Goal: Contribute content: Add original content to the website for others to see

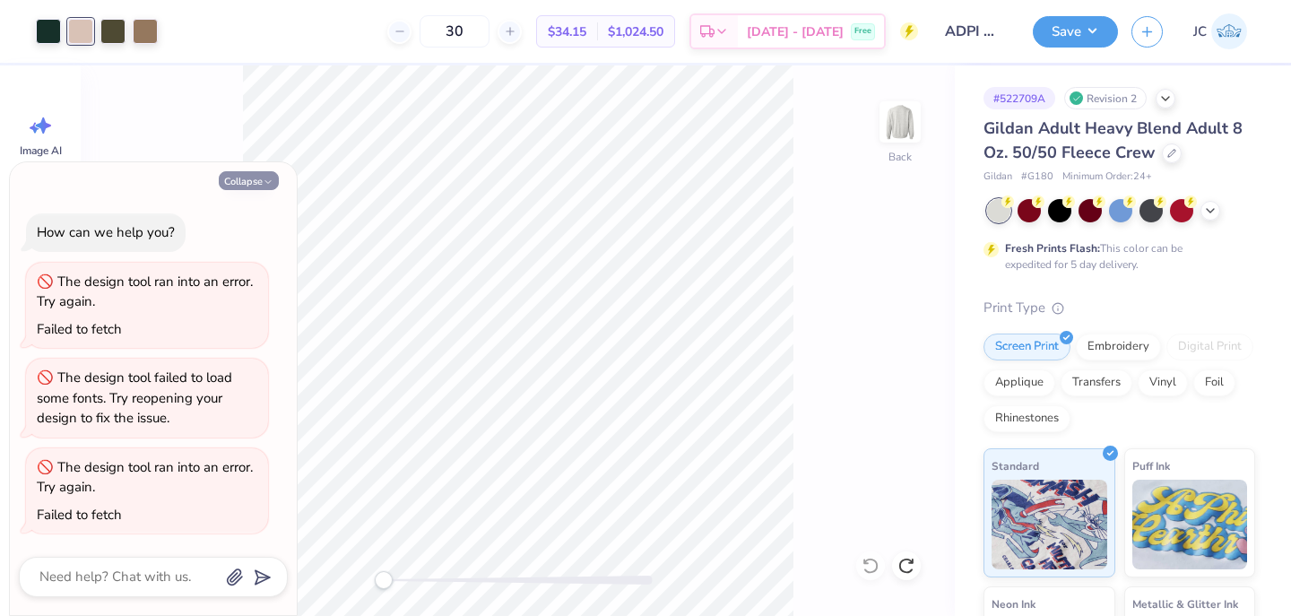
click at [257, 175] on button "Collapse" at bounding box center [249, 180] width 60 height 19
type textarea "x"
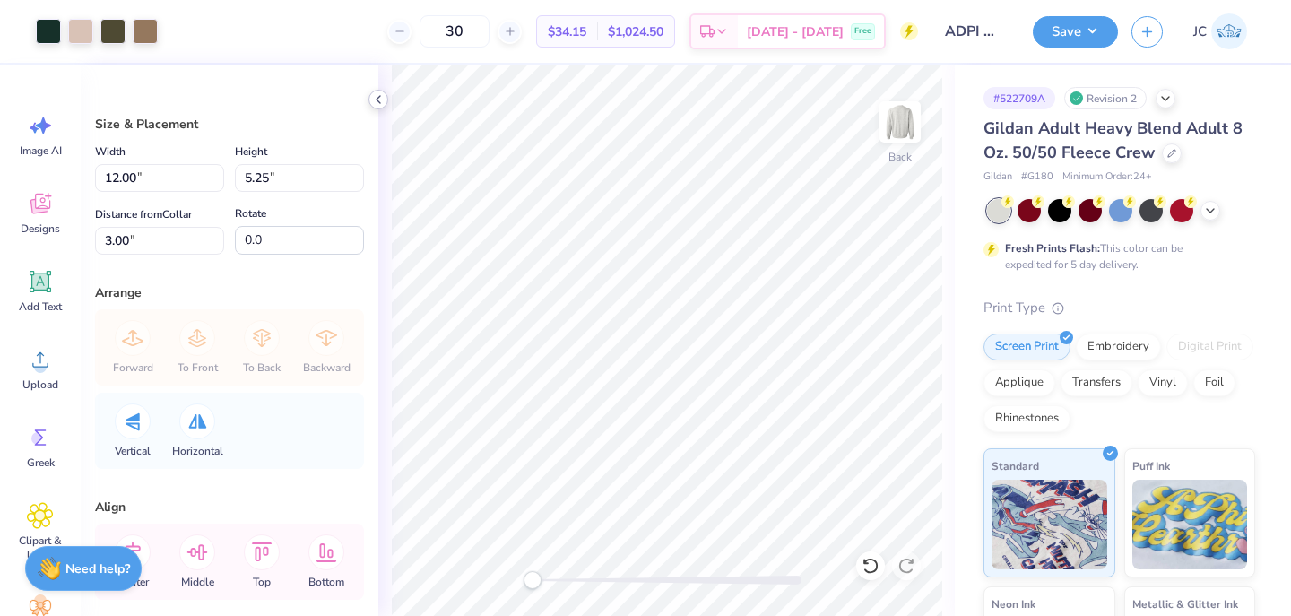
click at [383, 100] on icon at bounding box center [378, 99] width 14 height 14
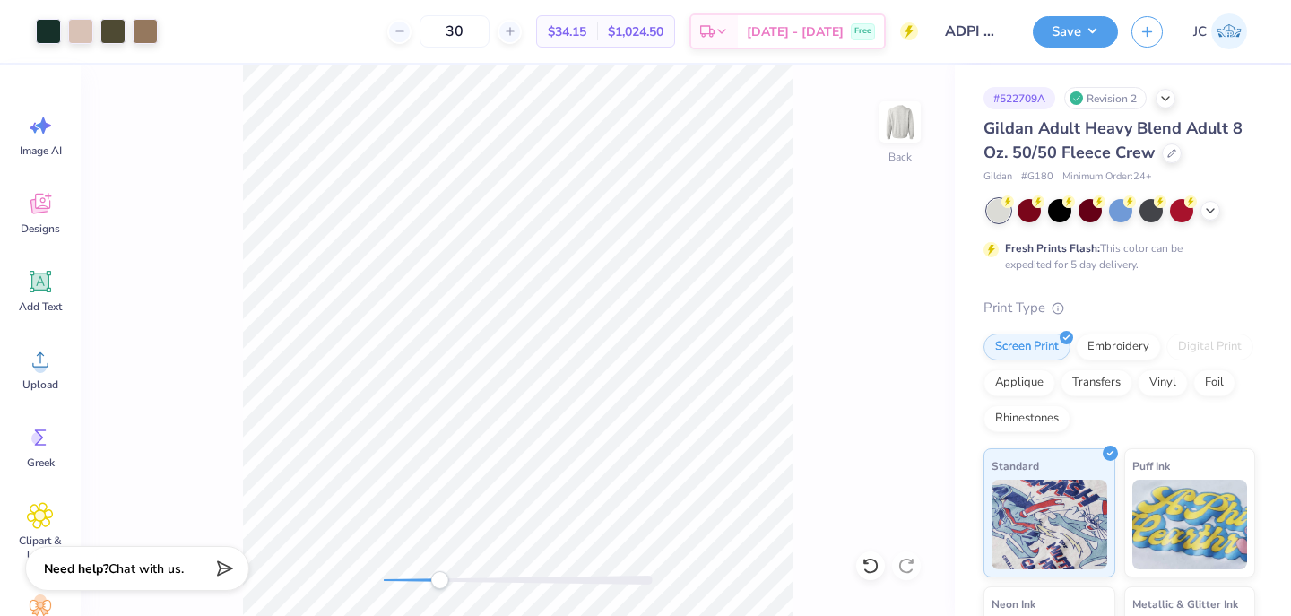
drag, startPoint x: 377, startPoint y: 582, endPoint x: 438, endPoint y: 580, distance: 61.0
click at [439, 581] on div "Accessibility label" at bounding box center [439, 580] width 18 height 18
click at [148, 31] on div at bounding box center [145, 29] width 25 height 25
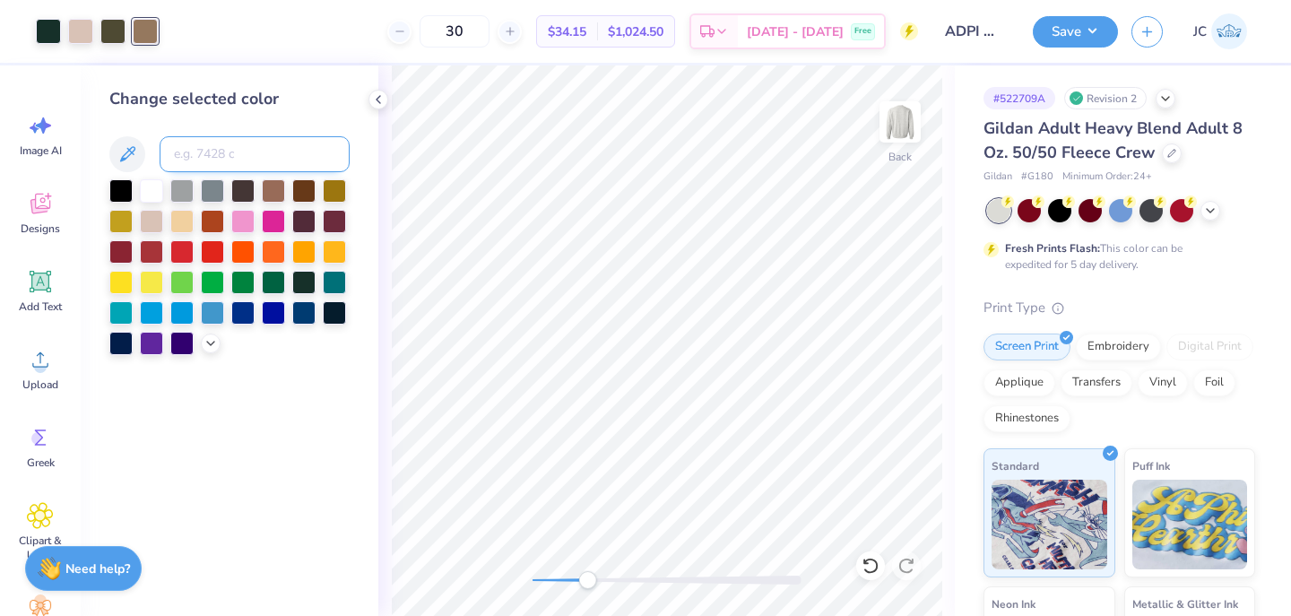
click at [198, 169] on input at bounding box center [255, 154] width 190 height 36
type input "4755"
click at [374, 97] on icon at bounding box center [378, 99] width 14 height 14
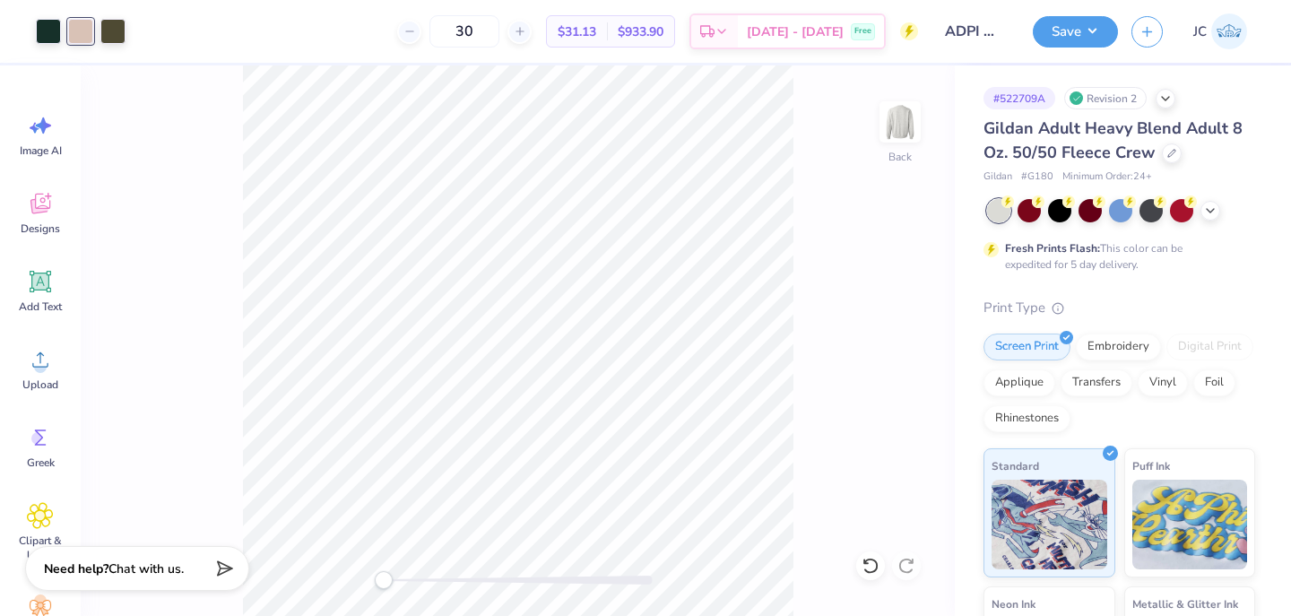
click at [362, 575] on div "Back" at bounding box center [518, 340] width 874 height 550
drag, startPoint x: 384, startPoint y: 576, endPoint x: 416, endPoint y: 575, distance: 32.3
click at [416, 575] on div "Accessibility label" at bounding box center [415, 580] width 18 height 18
click at [865, 568] on icon at bounding box center [869, 566] width 15 height 16
click at [83, 30] on div at bounding box center [80, 31] width 25 height 25
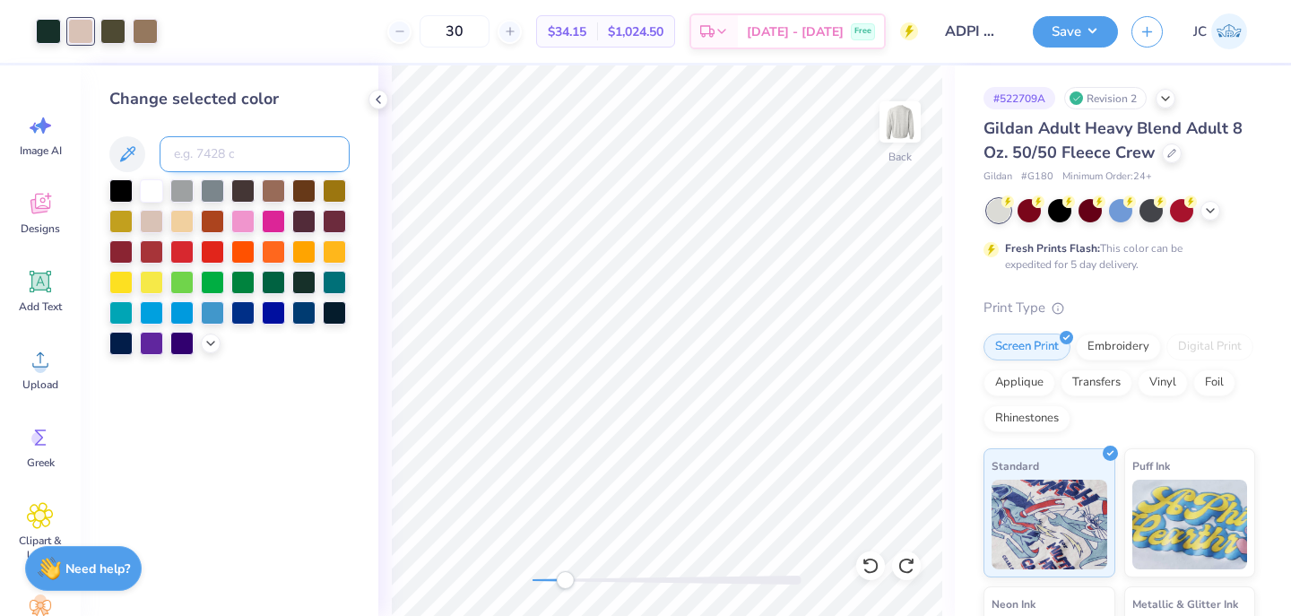
click at [195, 160] on input at bounding box center [255, 154] width 190 height 36
type input "7504"
click at [378, 103] on icon at bounding box center [378, 99] width 14 height 14
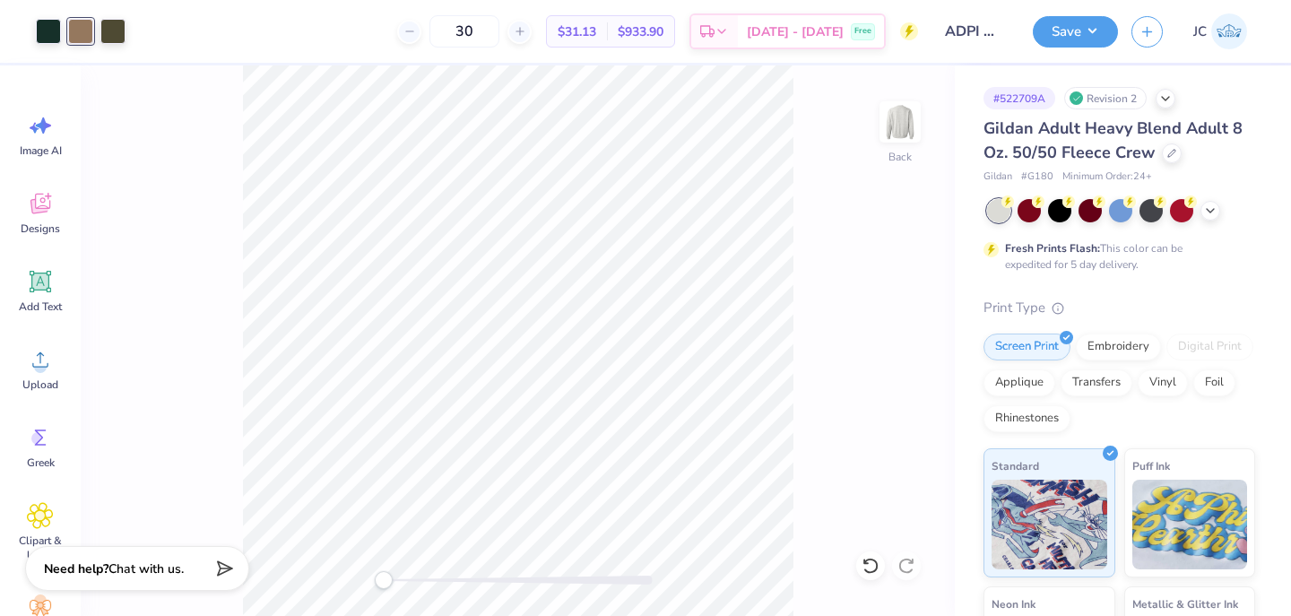
click at [366, 582] on div "Back" at bounding box center [518, 340] width 874 height 550
click at [81, 30] on div at bounding box center [80, 29] width 25 height 25
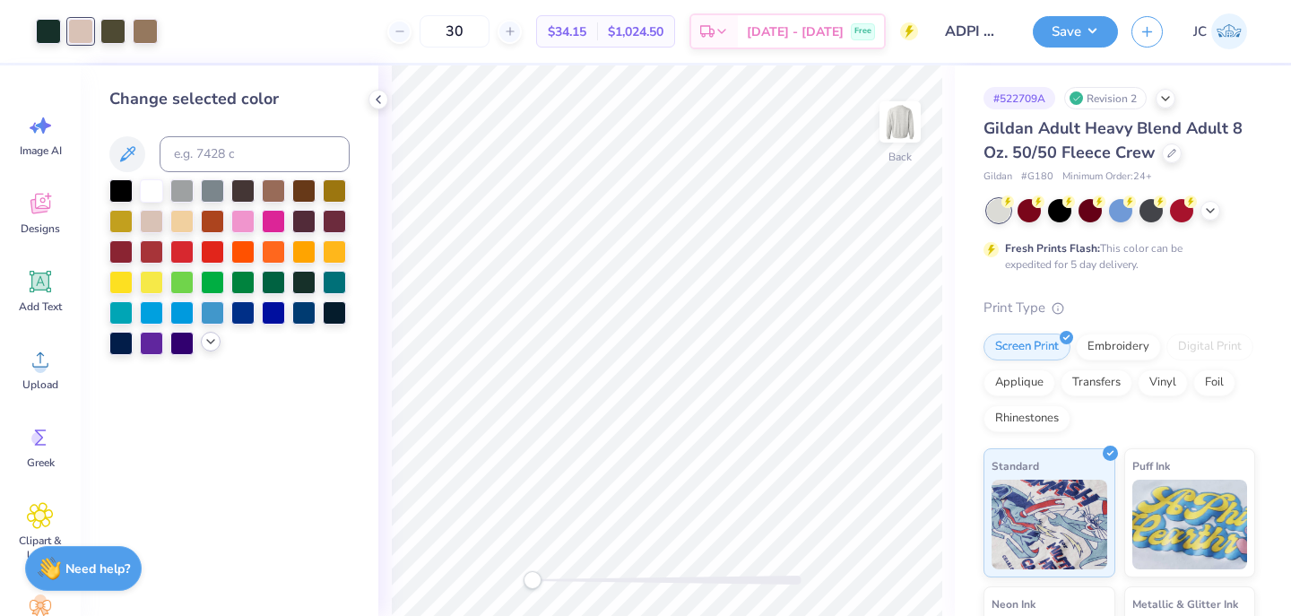
click at [205, 344] on icon at bounding box center [210, 341] width 14 height 14
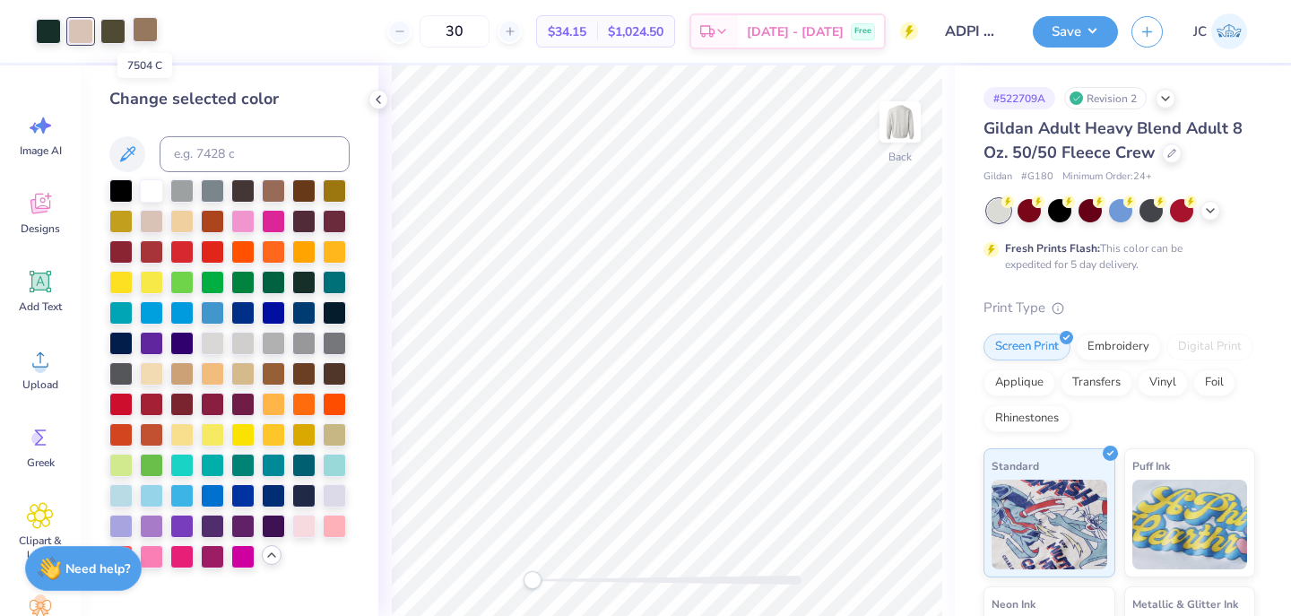
click at [139, 30] on div at bounding box center [145, 29] width 25 height 25
click at [211, 164] on input at bounding box center [255, 154] width 190 height 36
type input "7771"
click at [379, 98] on icon at bounding box center [378, 99] width 14 height 14
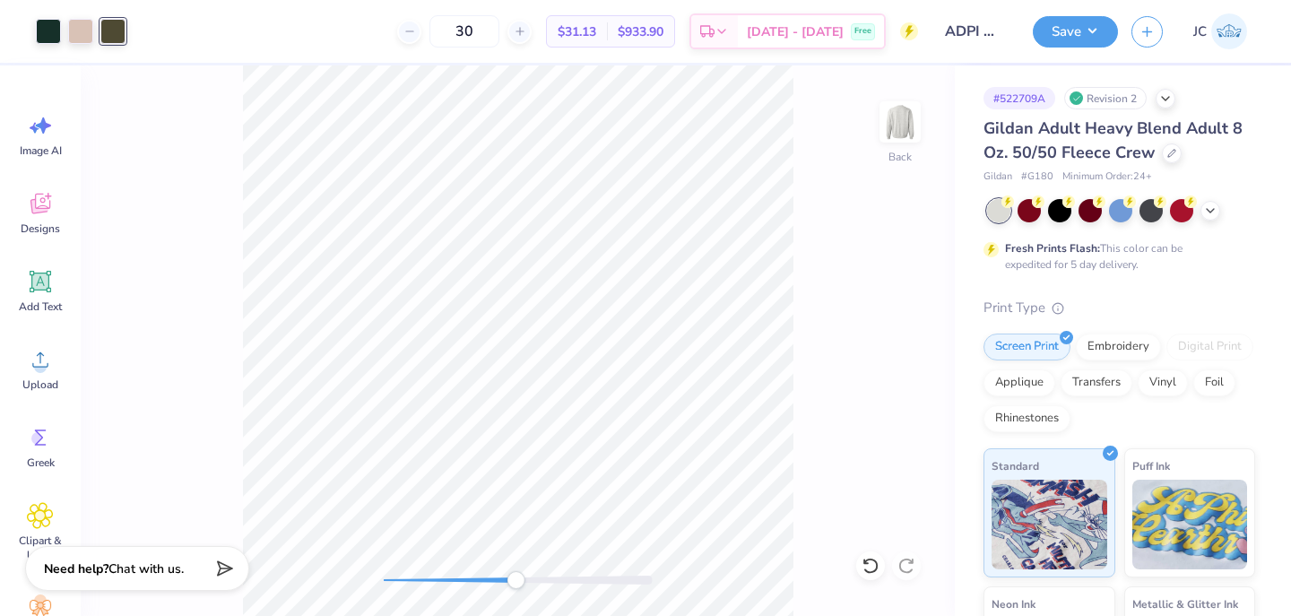
drag, startPoint x: 382, startPoint y: 583, endPoint x: 512, endPoint y: 579, distance: 130.0
click at [515, 582] on div "Accessibility label" at bounding box center [515, 580] width 18 height 18
click at [335, 566] on div "Back" at bounding box center [518, 340] width 874 height 550
click at [1092, 29] on button "Save" at bounding box center [1075, 28] width 85 height 31
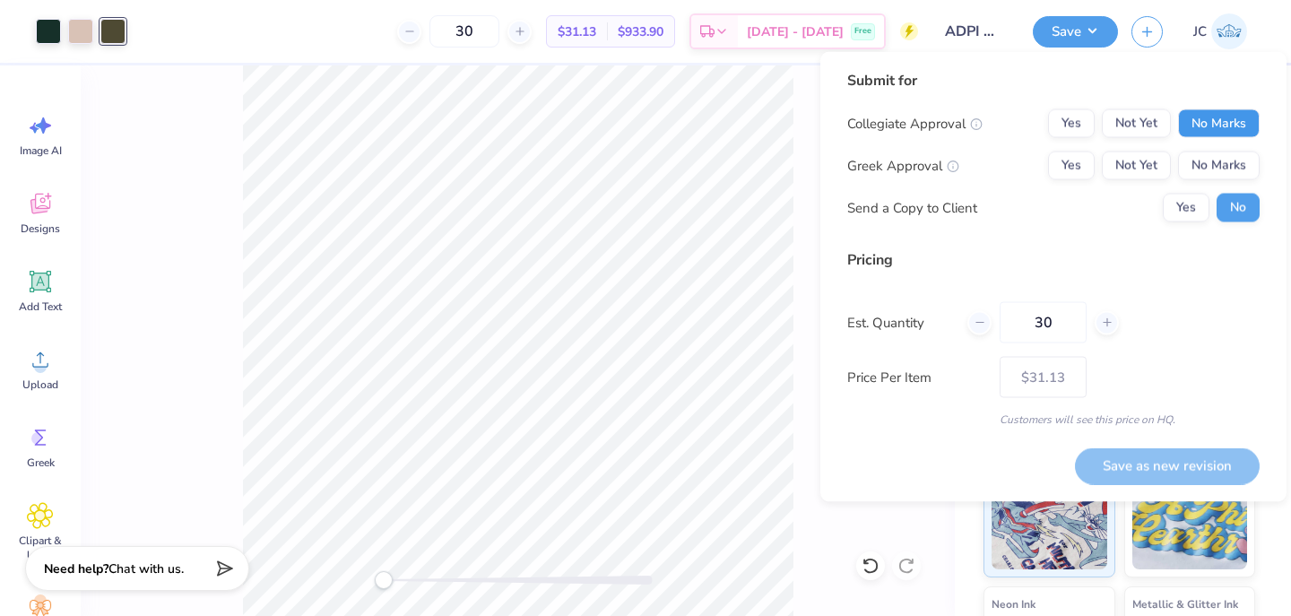
click at [1206, 122] on button "No Marks" at bounding box center [1219, 123] width 82 height 29
click at [1070, 169] on button "Yes" at bounding box center [1071, 165] width 47 height 29
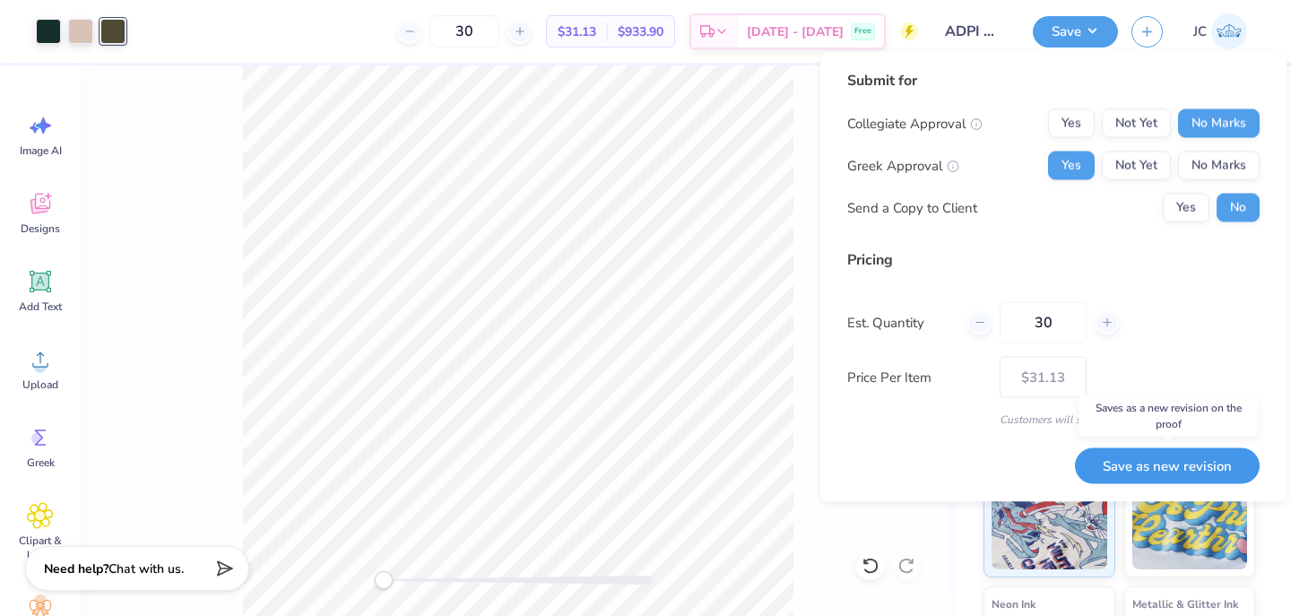
click at [1175, 471] on button "Save as new revision" at bounding box center [1167, 465] width 185 height 37
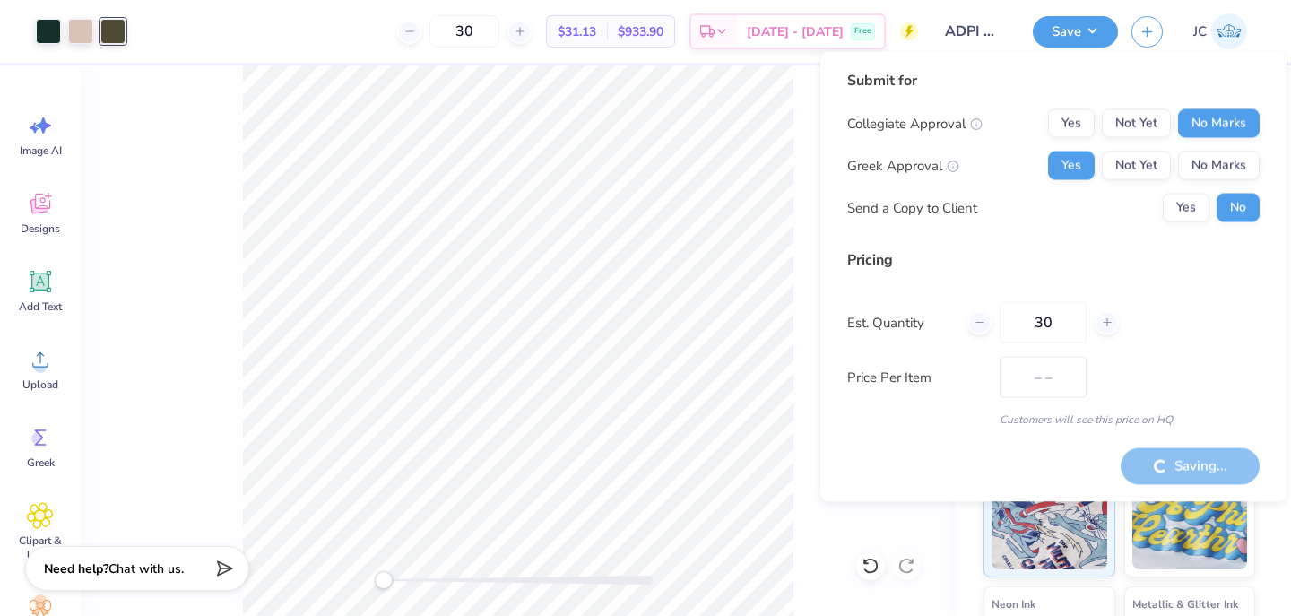
type input "$31.13"
